Goal: Task Accomplishment & Management: Manage account settings

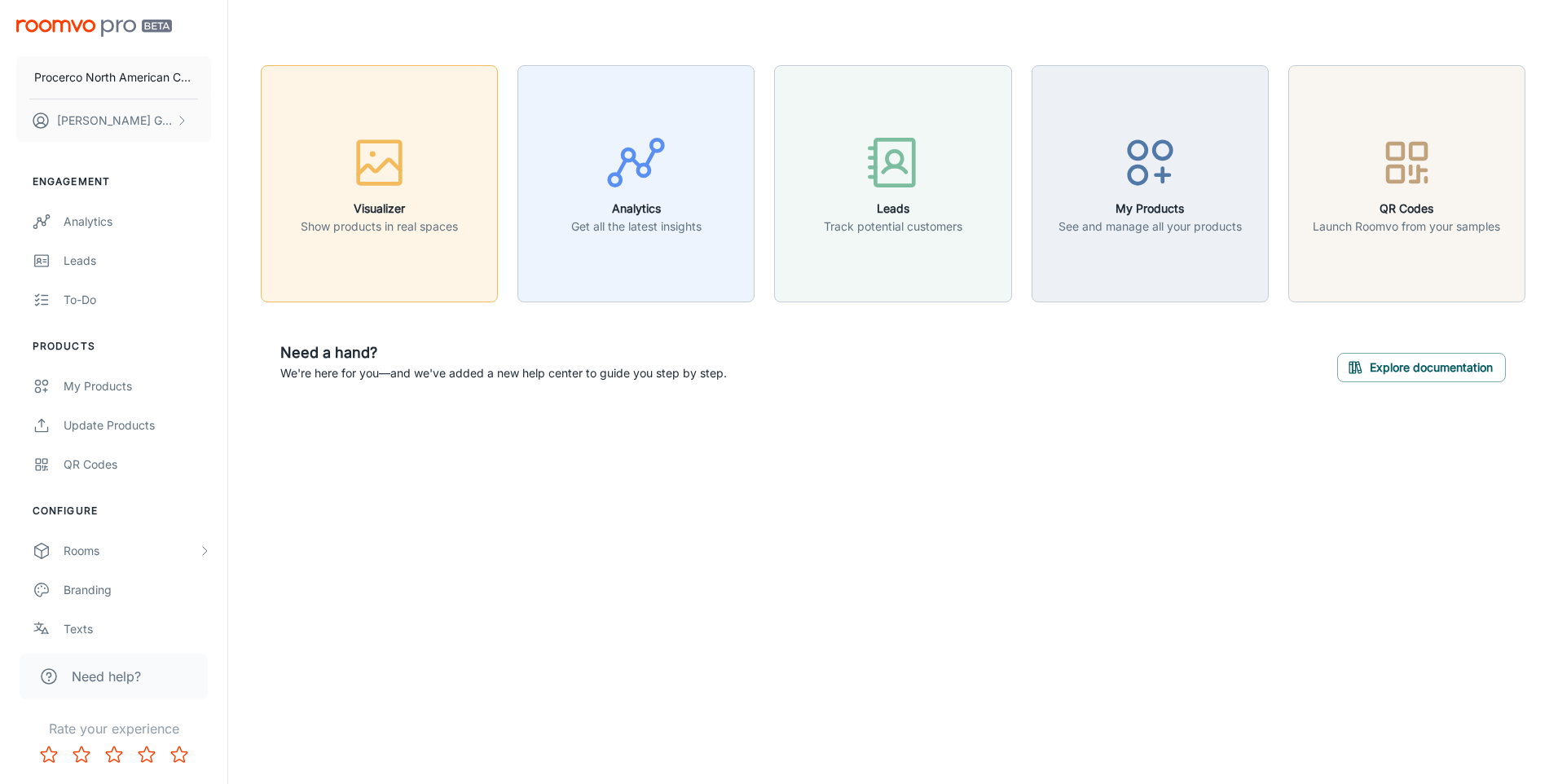
click at [375, 169] on icon "button" at bounding box center [379, 167] width 42 height 15
click at [77, 395] on link "My Products" at bounding box center [113, 386] width 228 height 39
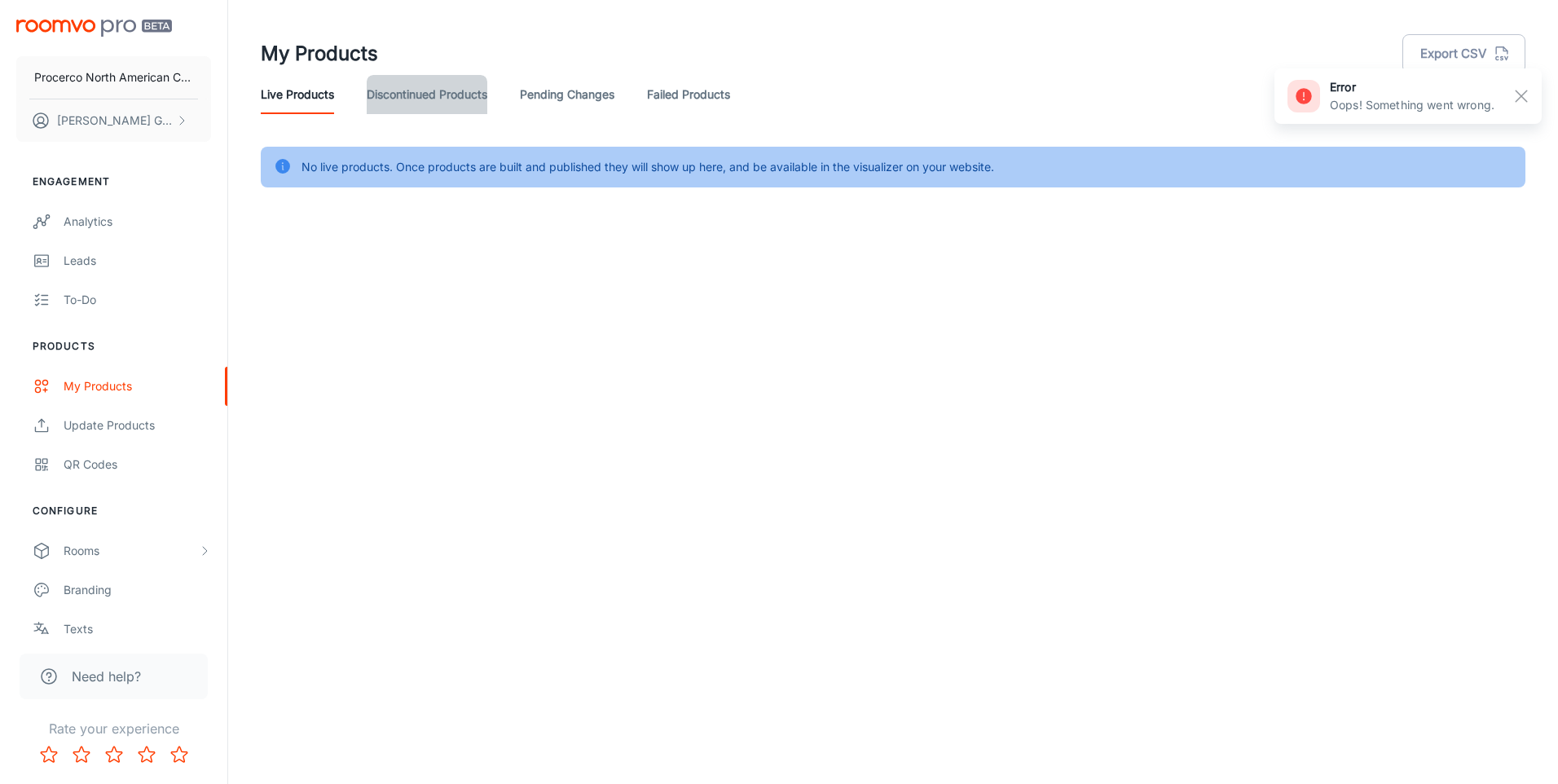
click at [378, 94] on link "Discontinued Products" at bounding box center [426, 95] width 121 height 39
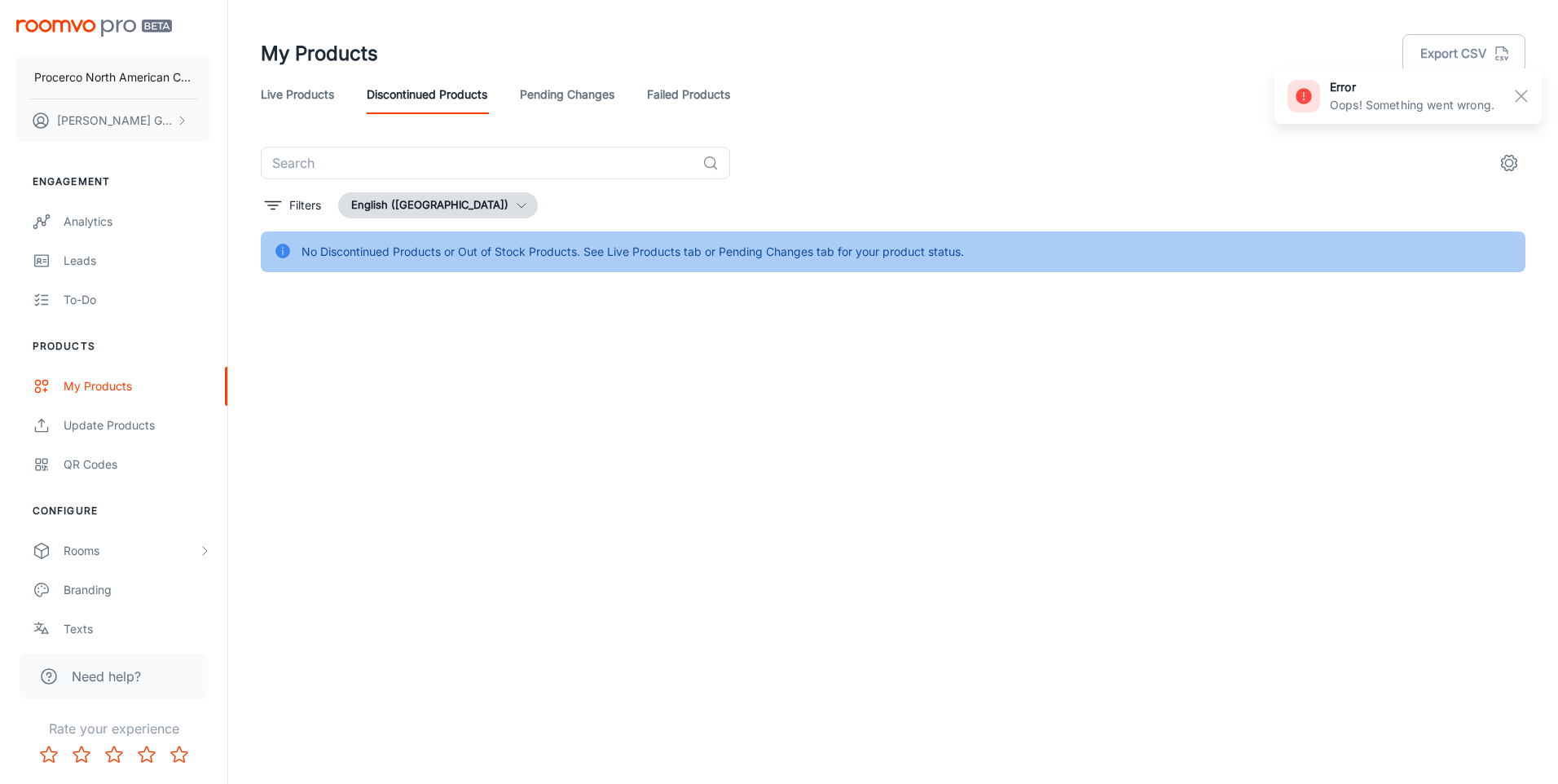
click at [567, 83] on link "Pending Changes" at bounding box center [567, 95] width 95 height 39
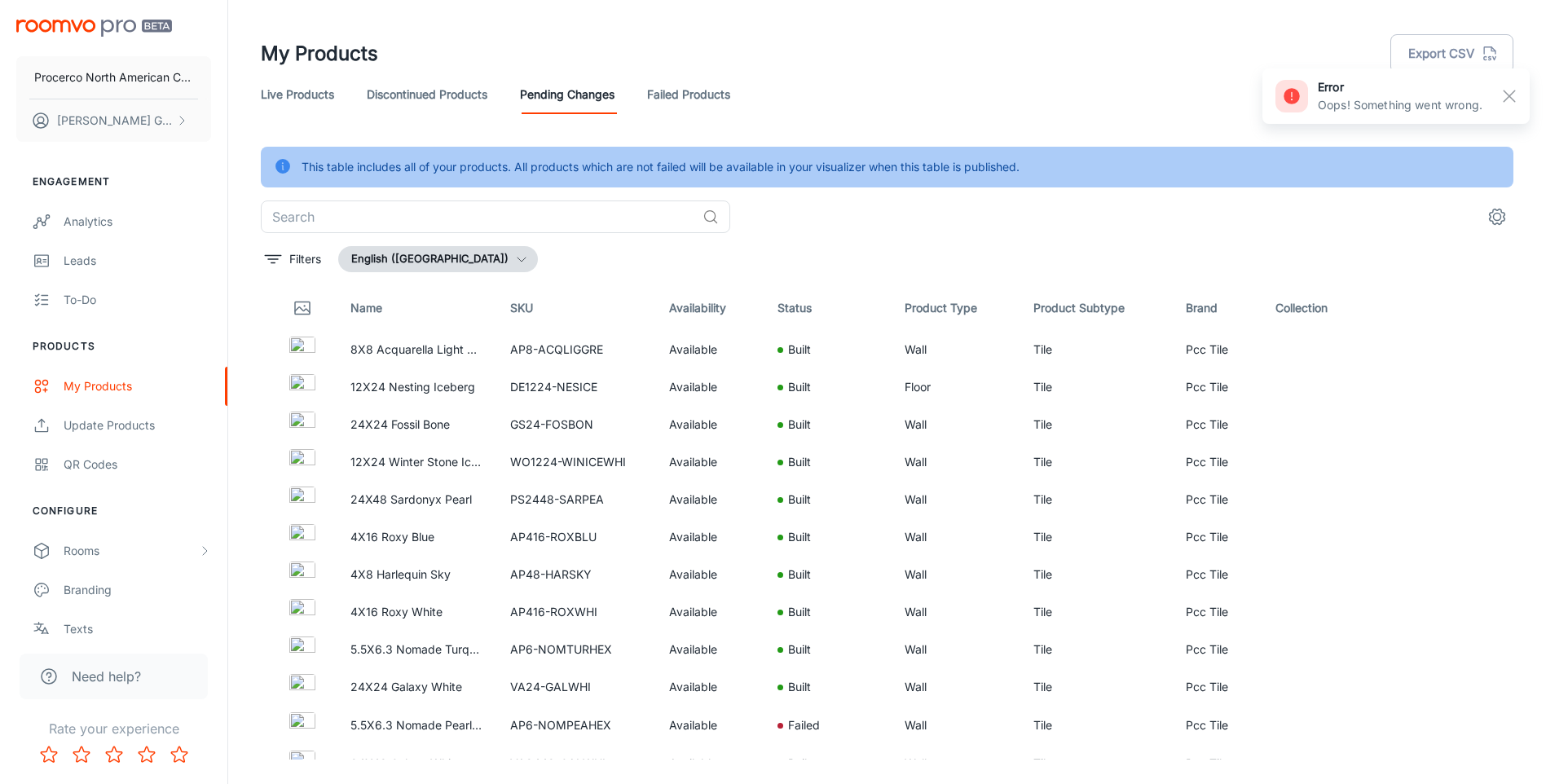
click at [730, 97] on link "Failed Products" at bounding box center [688, 95] width 83 height 39
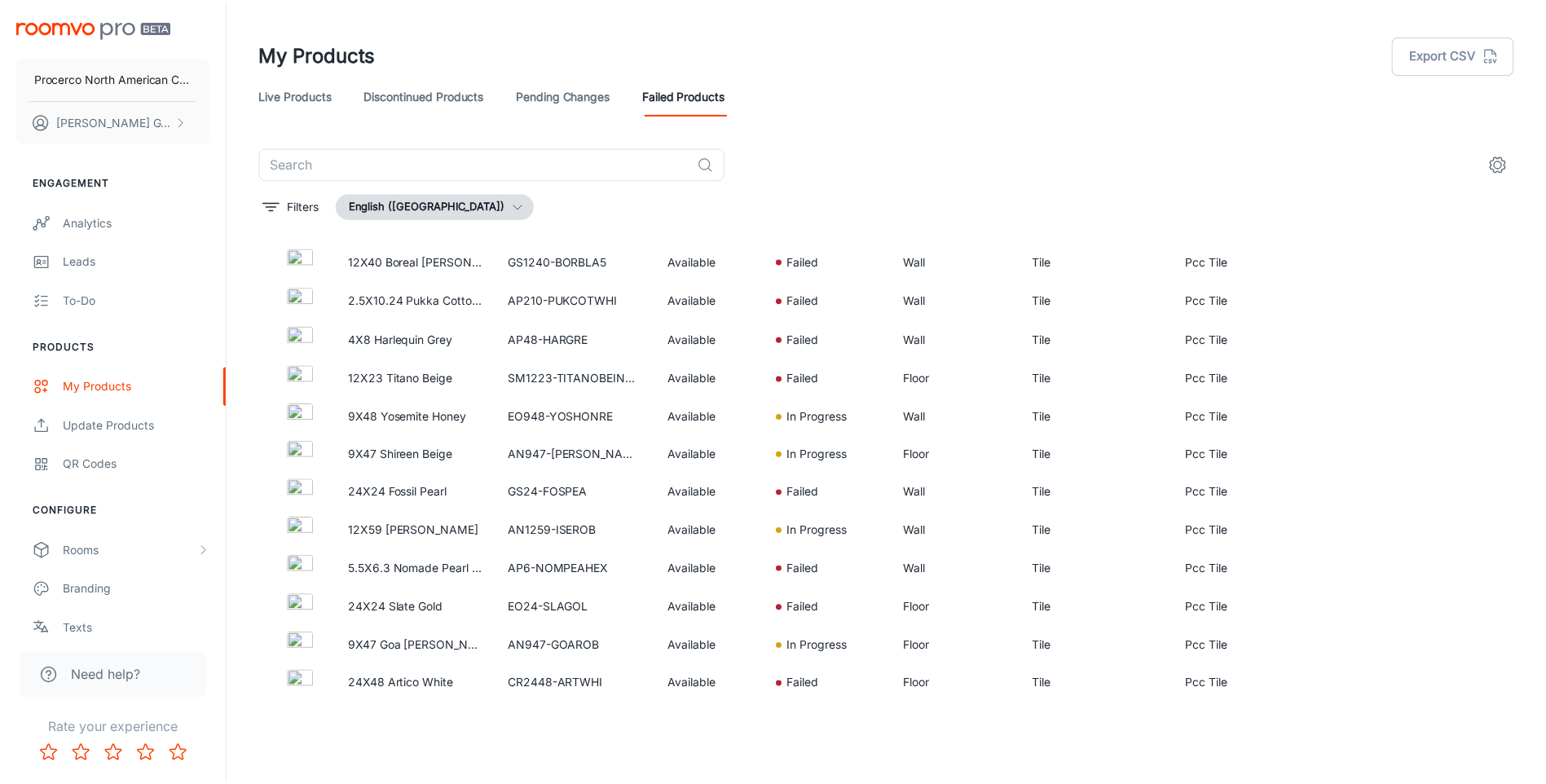
scroll to position [2411, 0]
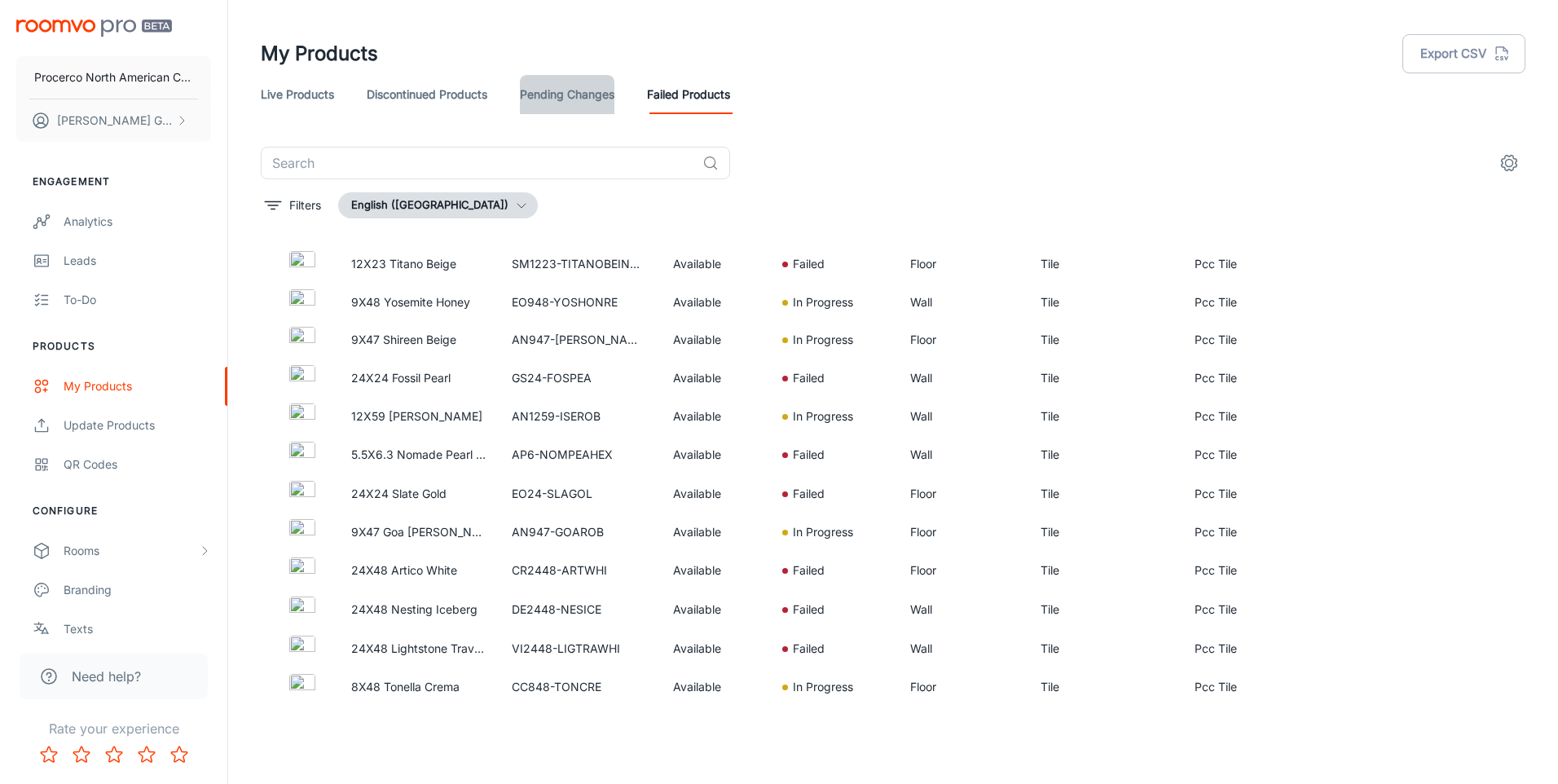
click at [597, 109] on link "Pending Changes" at bounding box center [567, 95] width 95 height 39
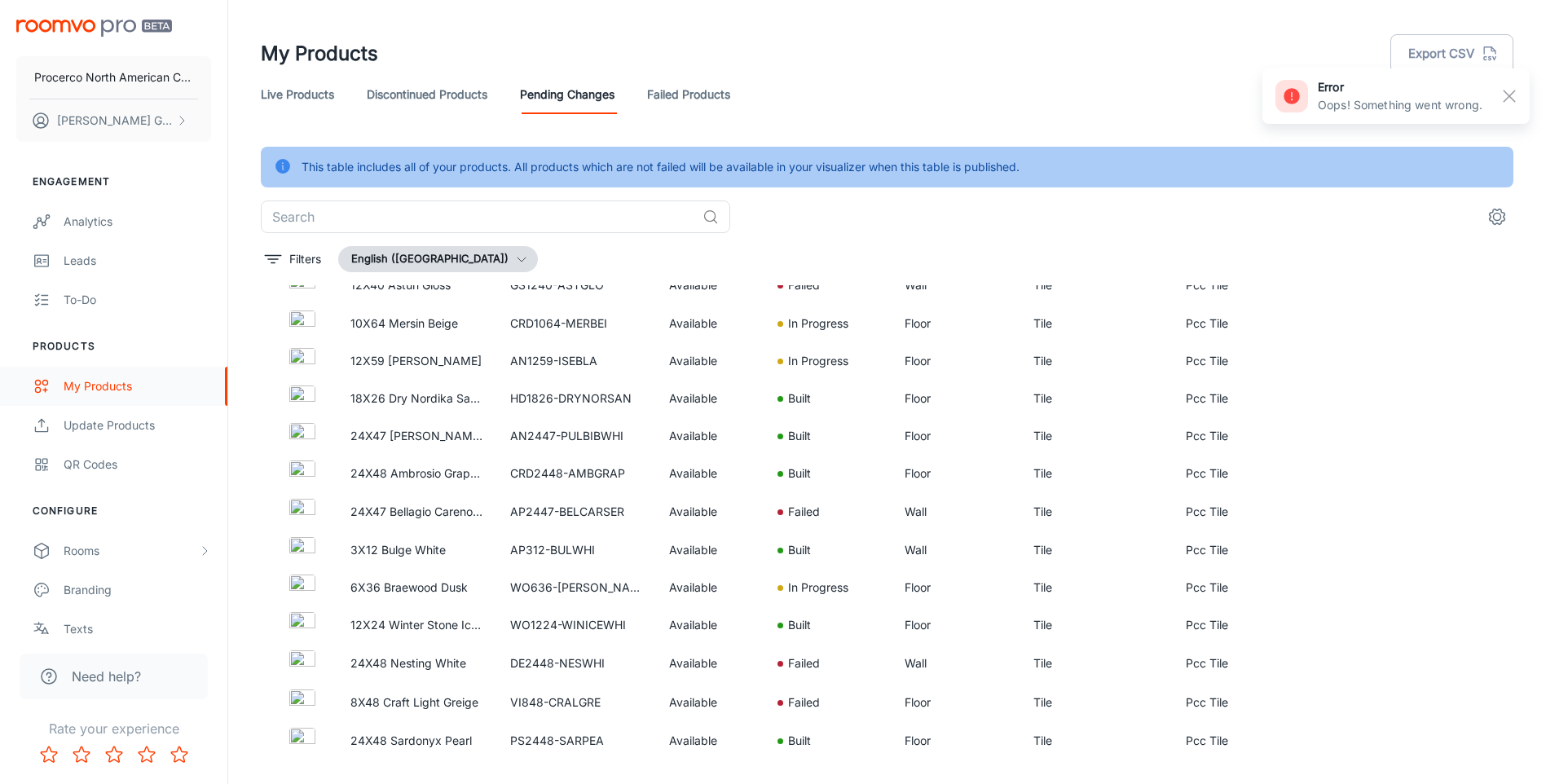
scroll to position [701, 0]
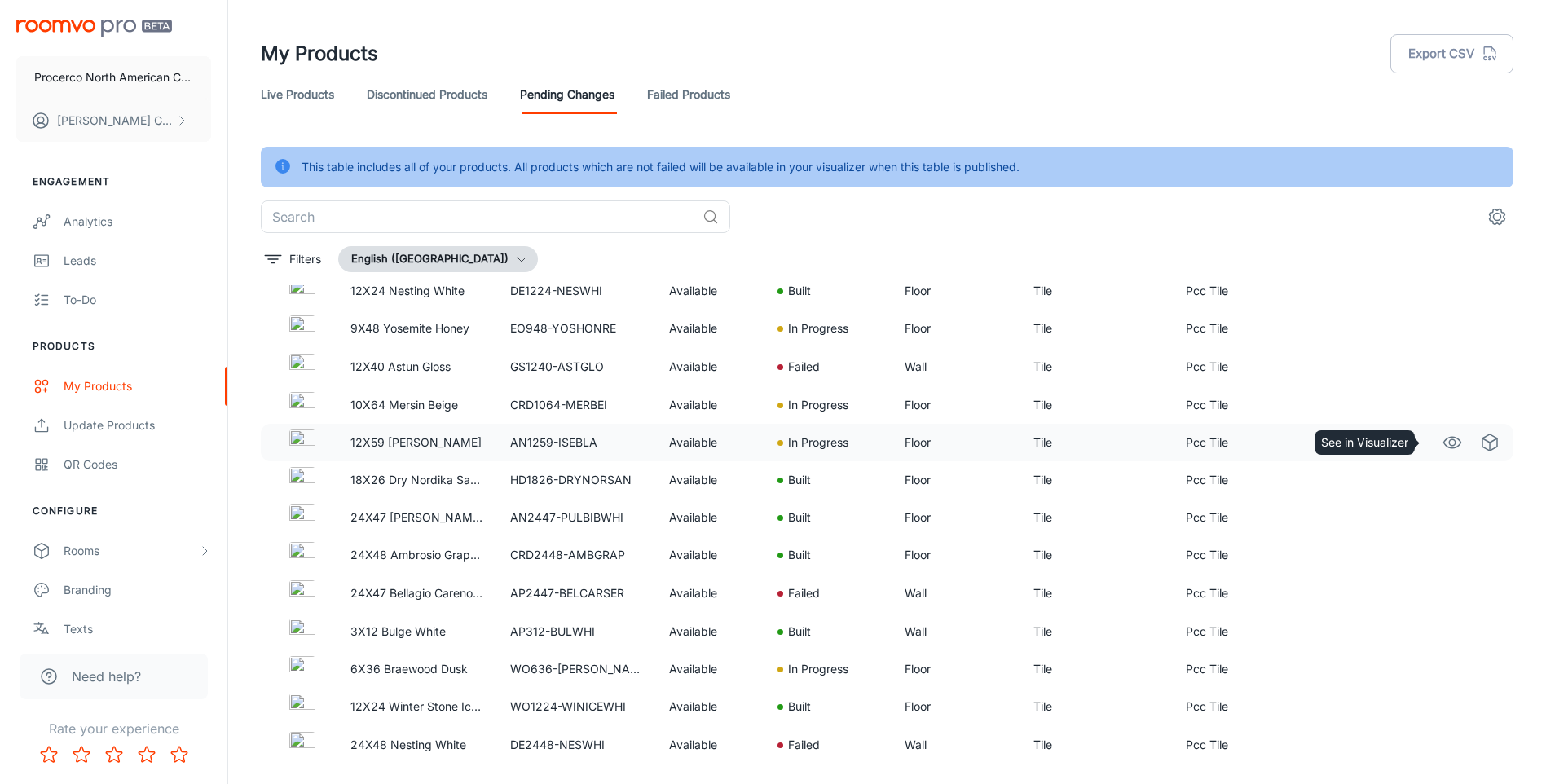
click at [1449, 443] on circle "See in Visualizer" at bounding box center [1451, 442] width 7 height 7
